Goal: Information Seeking & Learning: Check status

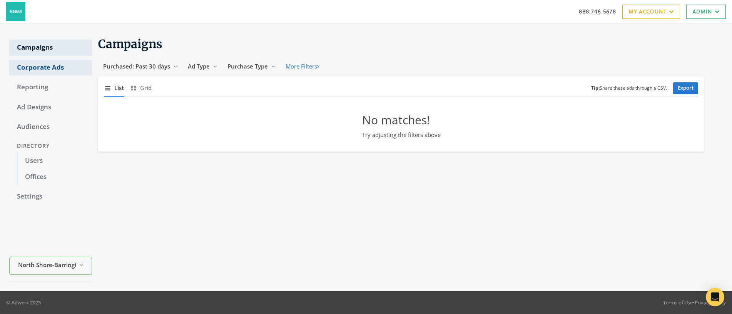
click at [36, 67] on link "Corporate Ads" at bounding box center [50, 68] width 83 height 16
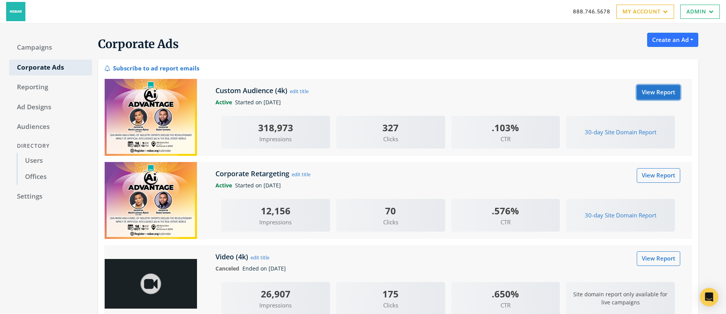
click at [653, 95] on link "View Report" at bounding box center [658, 92] width 43 height 14
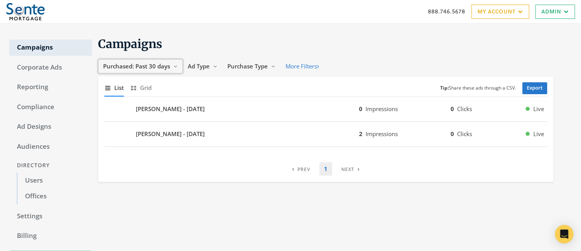
click at [140, 64] on span "Purchased: Past 30 days" at bounding box center [136, 66] width 67 height 8
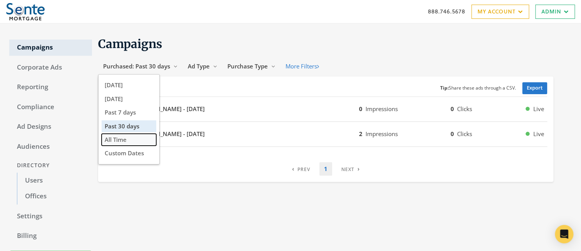
click at [121, 142] on span "All Time" at bounding box center [116, 140] width 22 height 8
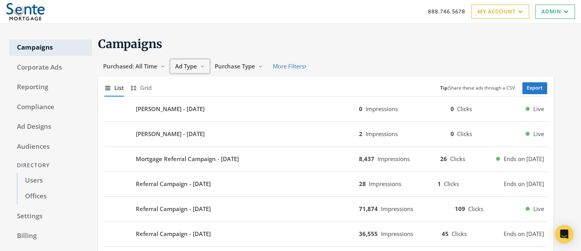
click at [188, 66] on span "Ad Type" at bounding box center [186, 66] width 22 height 8
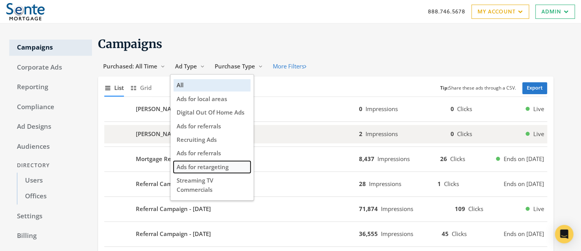
click at [212, 166] on span "Ads for retargeting" at bounding box center [203, 167] width 52 height 8
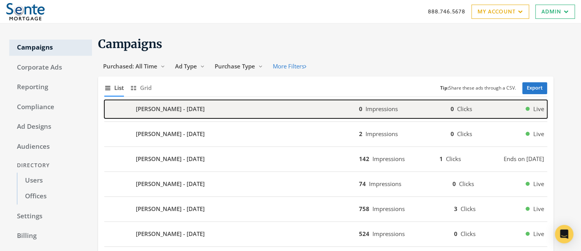
click at [182, 111] on b "Scott Williams - 2025-08-28" at bounding box center [170, 109] width 69 height 9
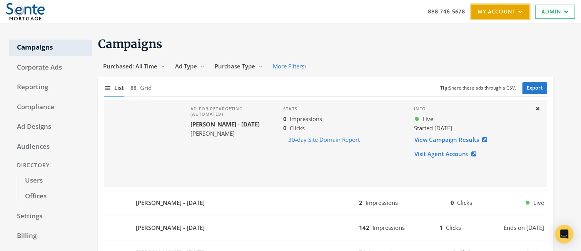
click at [486, 6] on link "My Account" at bounding box center [501, 12] width 58 height 14
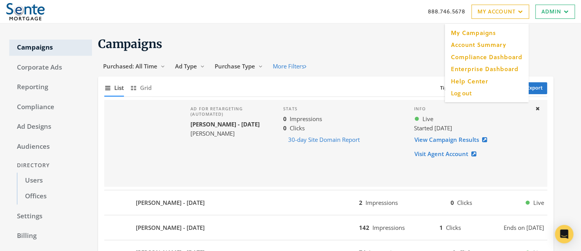
click at [321, 40] on h1 "Campaigns" at bounding box center [325, 44] width 455 height 15
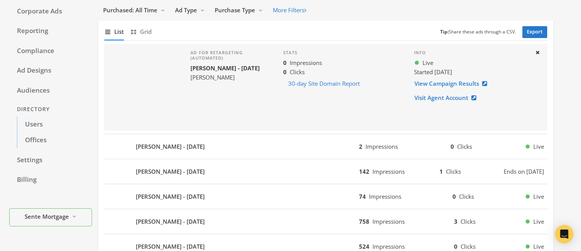
scroll to position [129, 0]
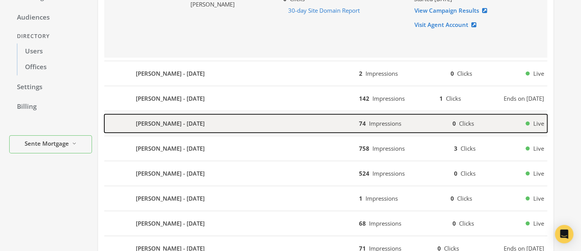
click at [167, 124] on b "Jason Rosenthal - 2024-06-04" at bounding box center [170, 123] width 69 height 9
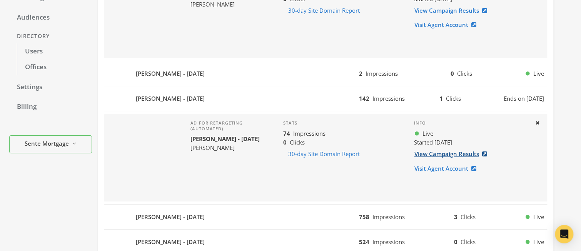
click at [453, 153] on link "View Campaign Results" at bounding box center [453, 154] width 78 height 14
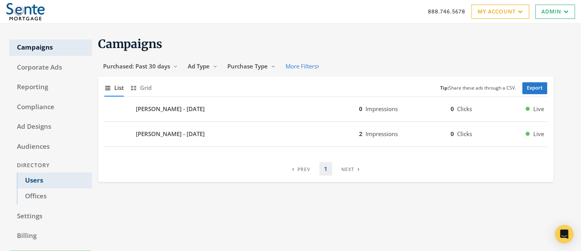
click at [28, 182] on link "Users" at bounding box center [54, 181] width 75 height 16
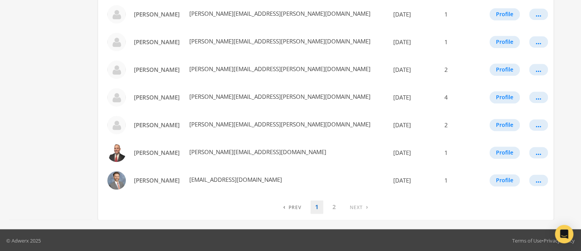
scroll to position [473, 0]
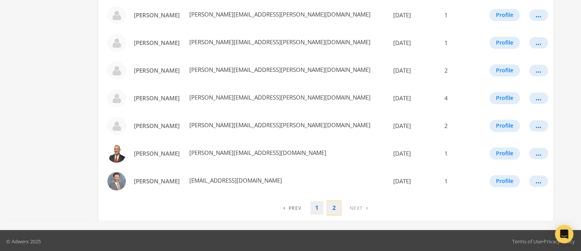
click at [333, 209] on link "2" at bounding box center [334, 207] width 13 height 13
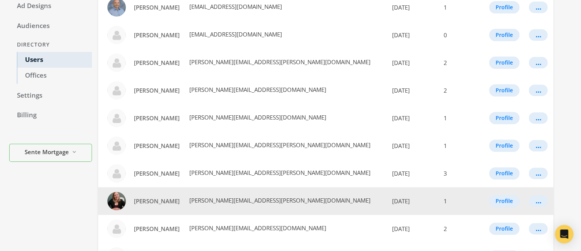
scroll to position [447, 0]
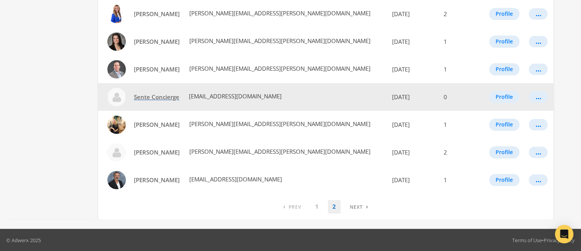
click at [153, 96] on span "Sente Concierge" at bounding box center [156, 97] width 45 height 8
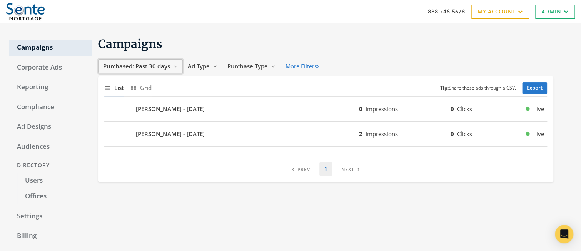
click at [140, 66] on span "Purchased: Past 30 days" at bounding box center [136, 66] width 67 height 8
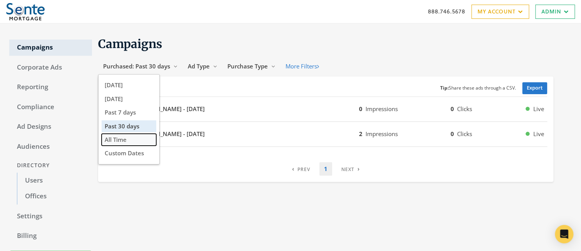
click at [125, 139] on span "All Time" at bounding box center [116, 140] width 22 height 8
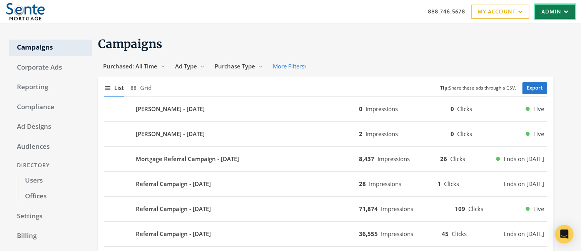
click at [564, 11] on icon at bounding box center [565, 11] width 7 height 5
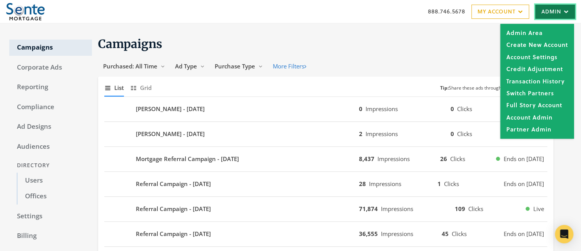
click at [564, 11] on icon at bounding box center [565, 11] width 7 height 5
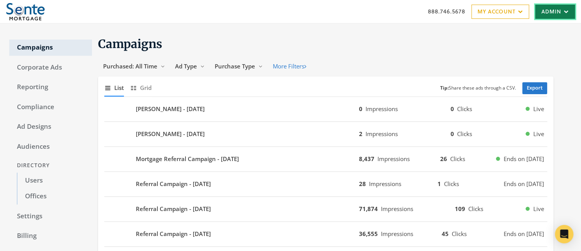
click at [564, 11] on icon at bounding box center [565, 11] width 7 height 5
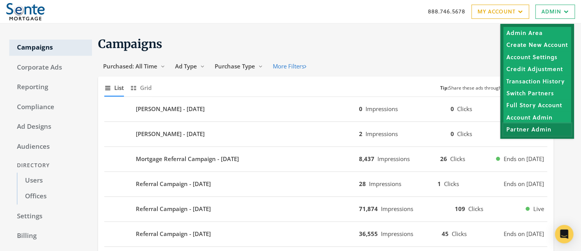
click at [529, 130] on link "Partner Admin" at bounding box center [537, 130] width 68 height 12
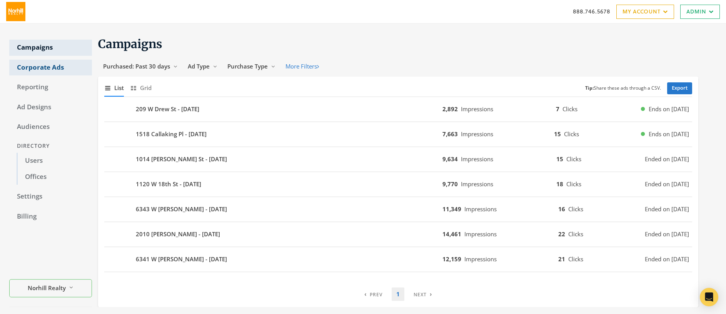
click at [21, 64] on link "Corporate Ads" at bounding box center [50, 68] width 83 height 16
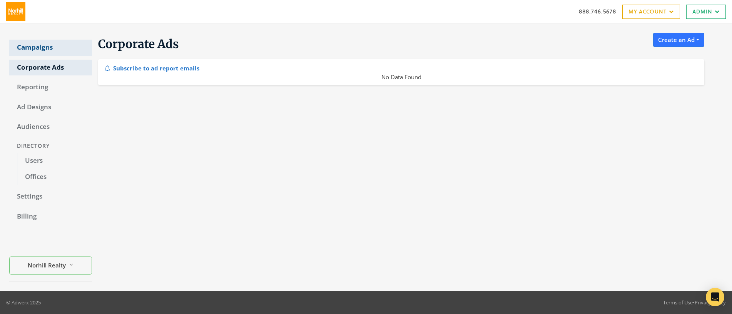
click at [36, 45] on link "Campaigns" at bounding box center [50, 48] width 83 height 16
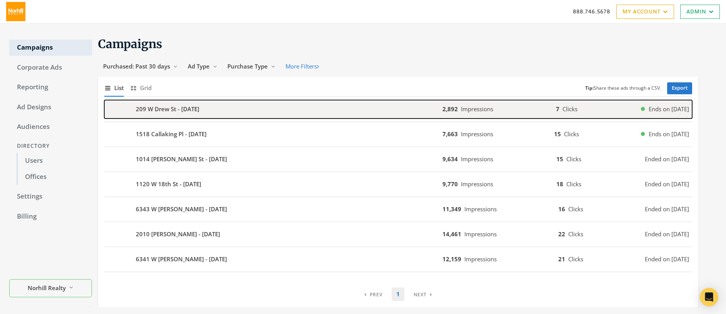
click at [191, 110] on b "209 W Drew St - [DATE]" at bounding box center [168, 109] width 64 height 9
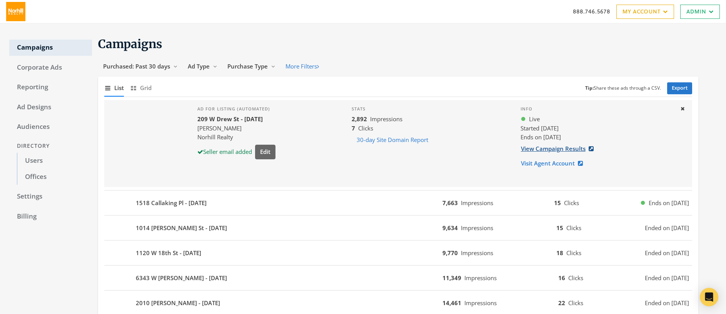
click at [555, 147] on link "View Campaign Results" at bounding box center [560, 149] width 78 height 14
click at [559, 144] on link "View Campaign Results" at bounding box center [560, 149] width 78 height 14
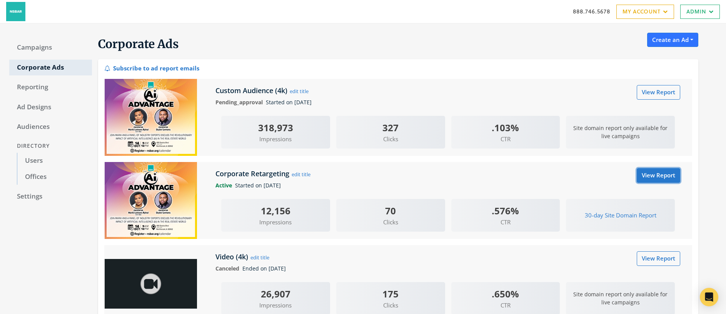
click at [671, 176] on link "View Report" at bounding box center [658, 175] width 43 height 14
